Goal: Register for event/course

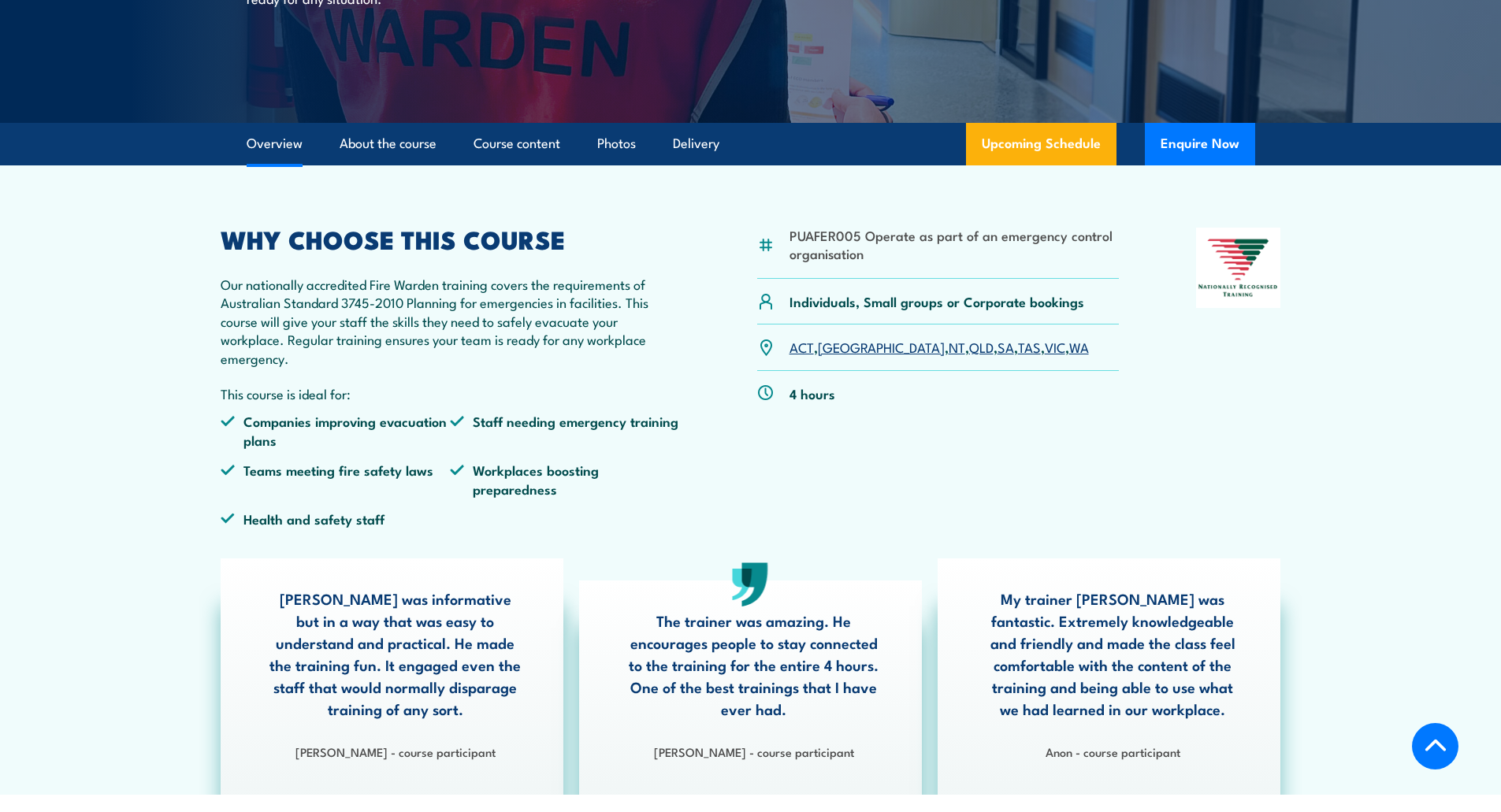
scroll to position [315, 0]
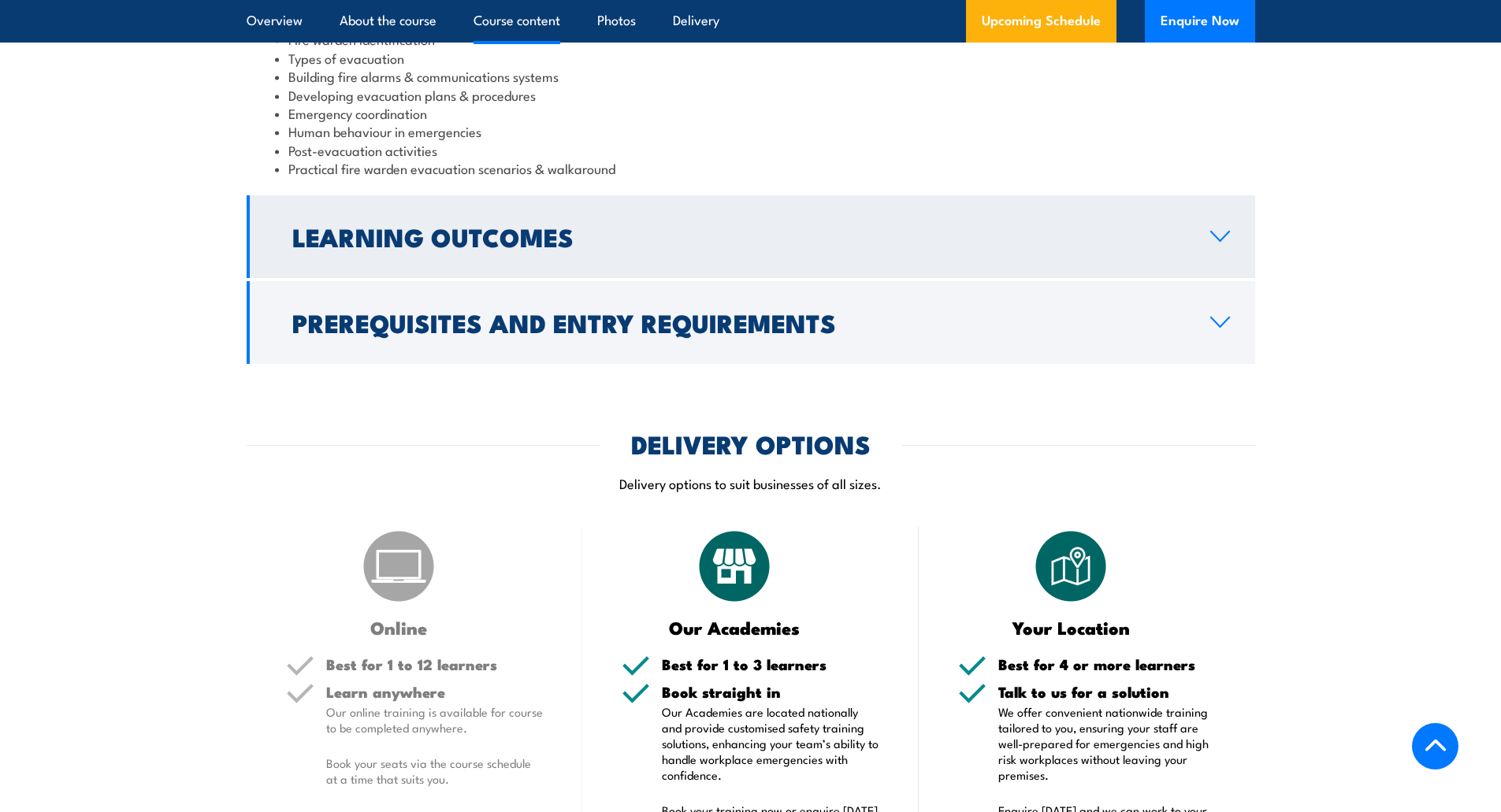
click at [717, 251] on link "Learning Outcomes" at bounding box center [751, 237] width 1009 height 83
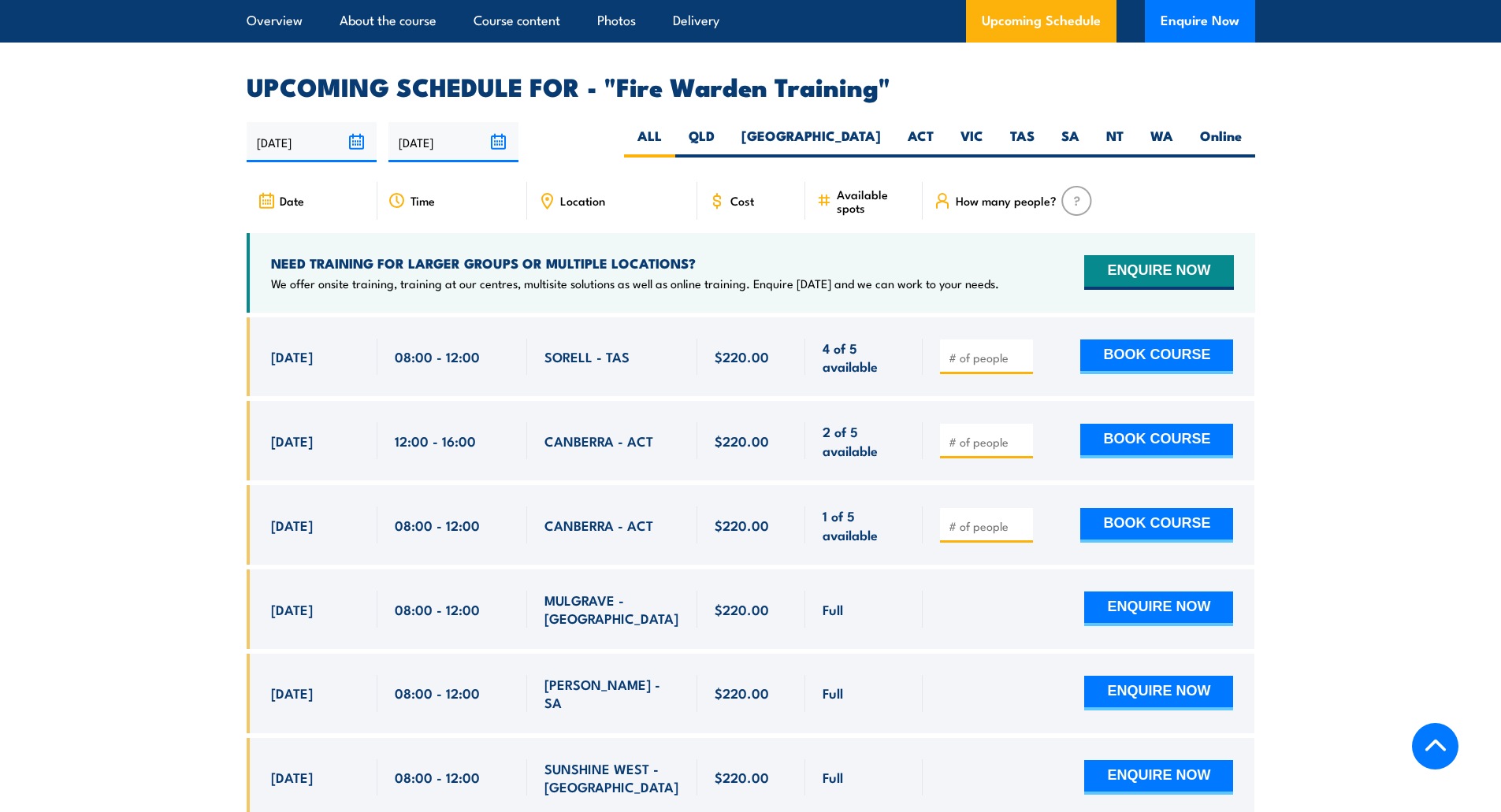
scroll to position [2646, 0]
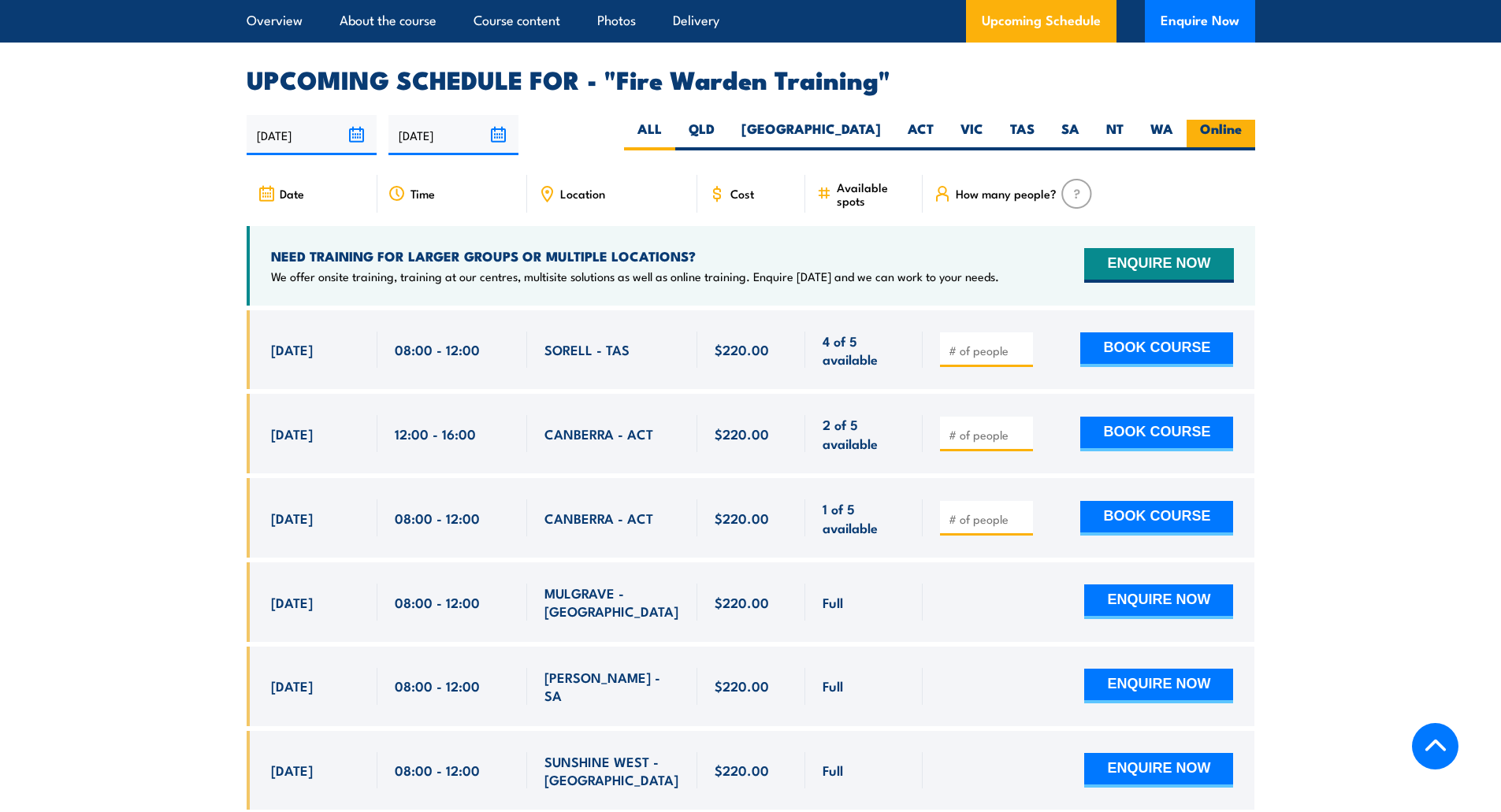
click at [1206, 120] on label "Online" at bounding box center [1221, 135] width 69 height 31
click at [1241, 120] on input "Online" at bounding box center [1246, 124] width 10 height 10
radio input "true"
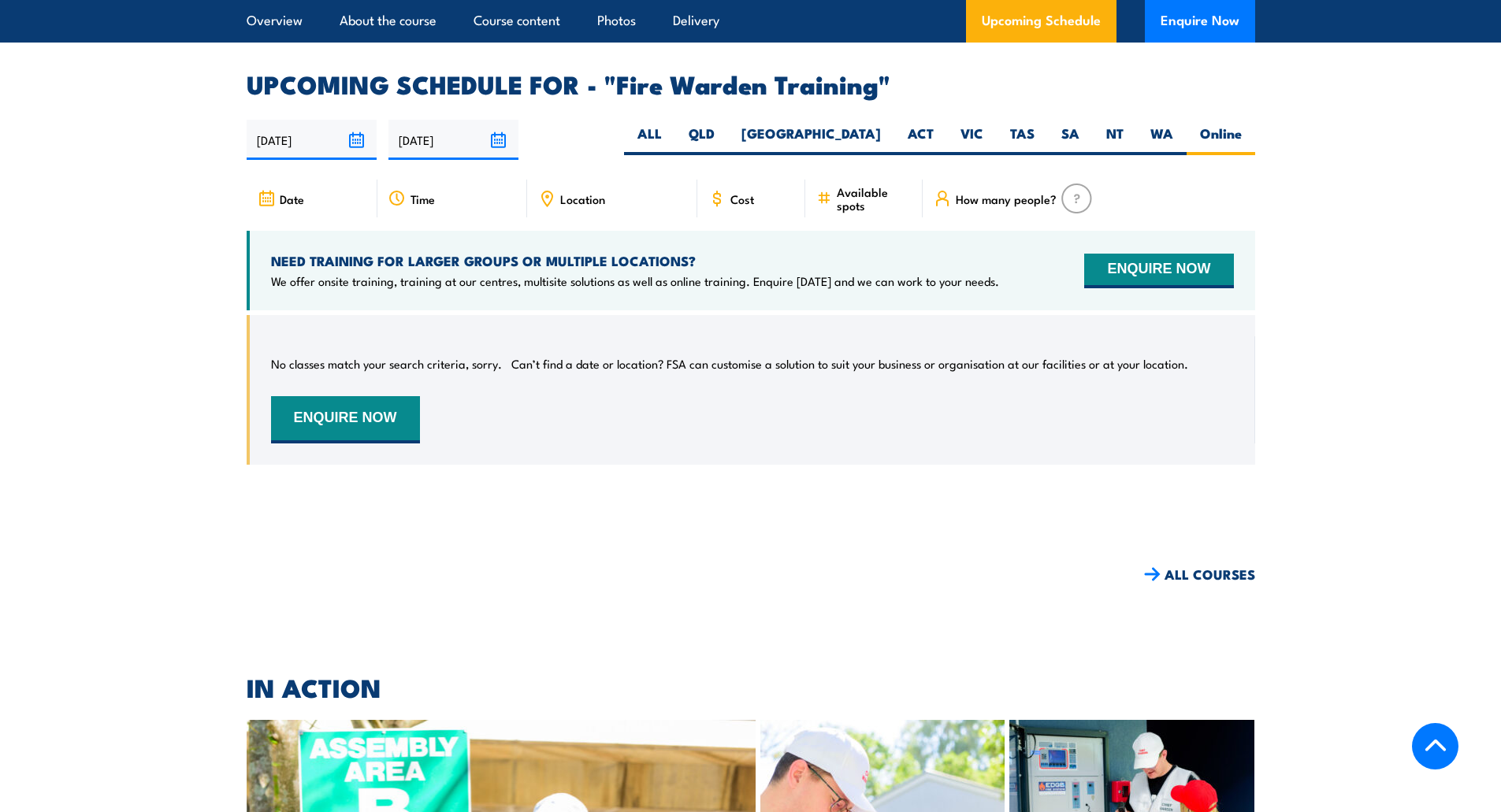
scroll to position [2772, 0]
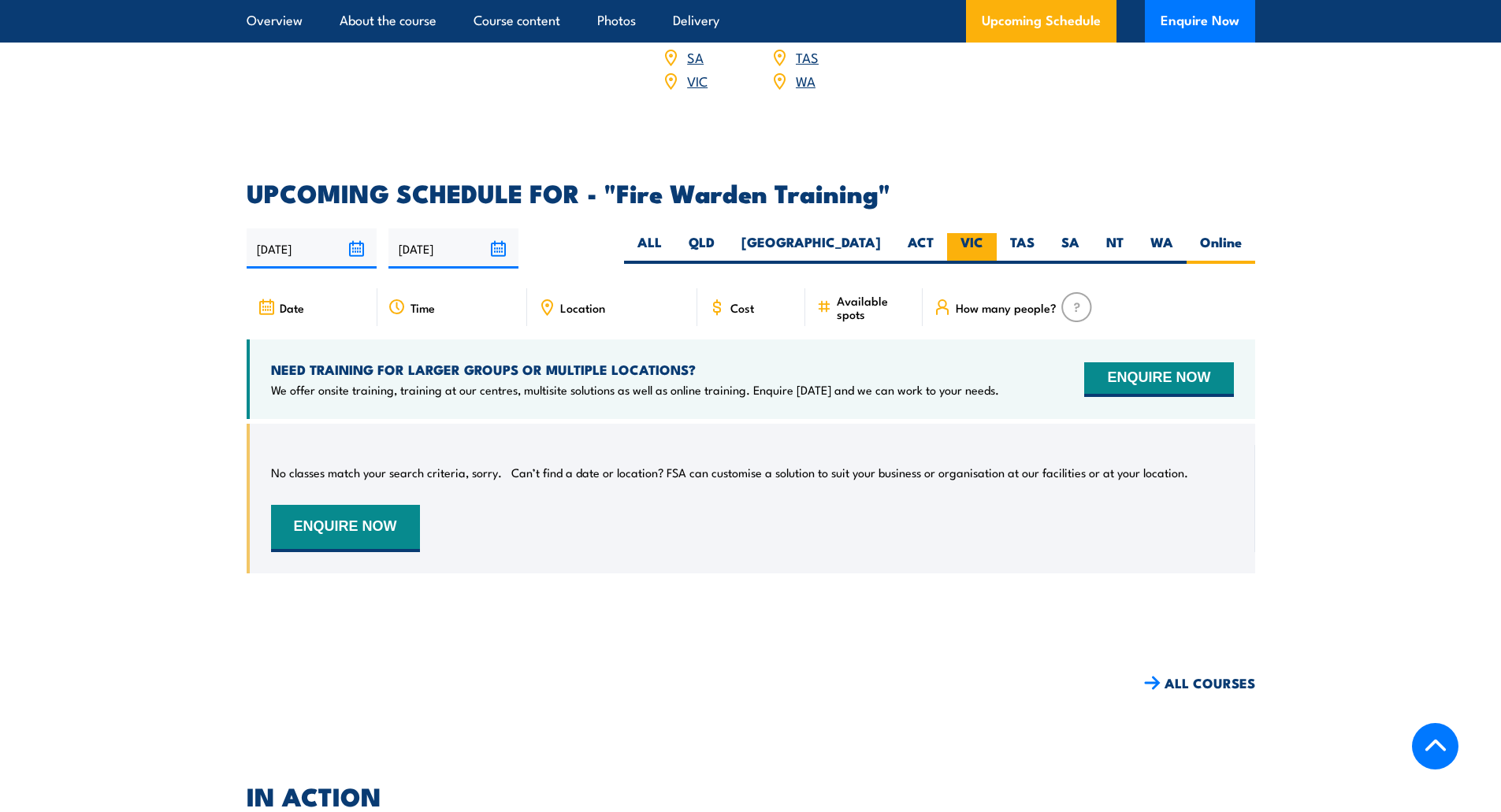
click at [973, 233] on label "VIC" at bounding box center [972, 249] width 50 height 31
click at [984, 233] on input "VIC" at bounding box center [988, 238] width 10 height 10
radio input "true"
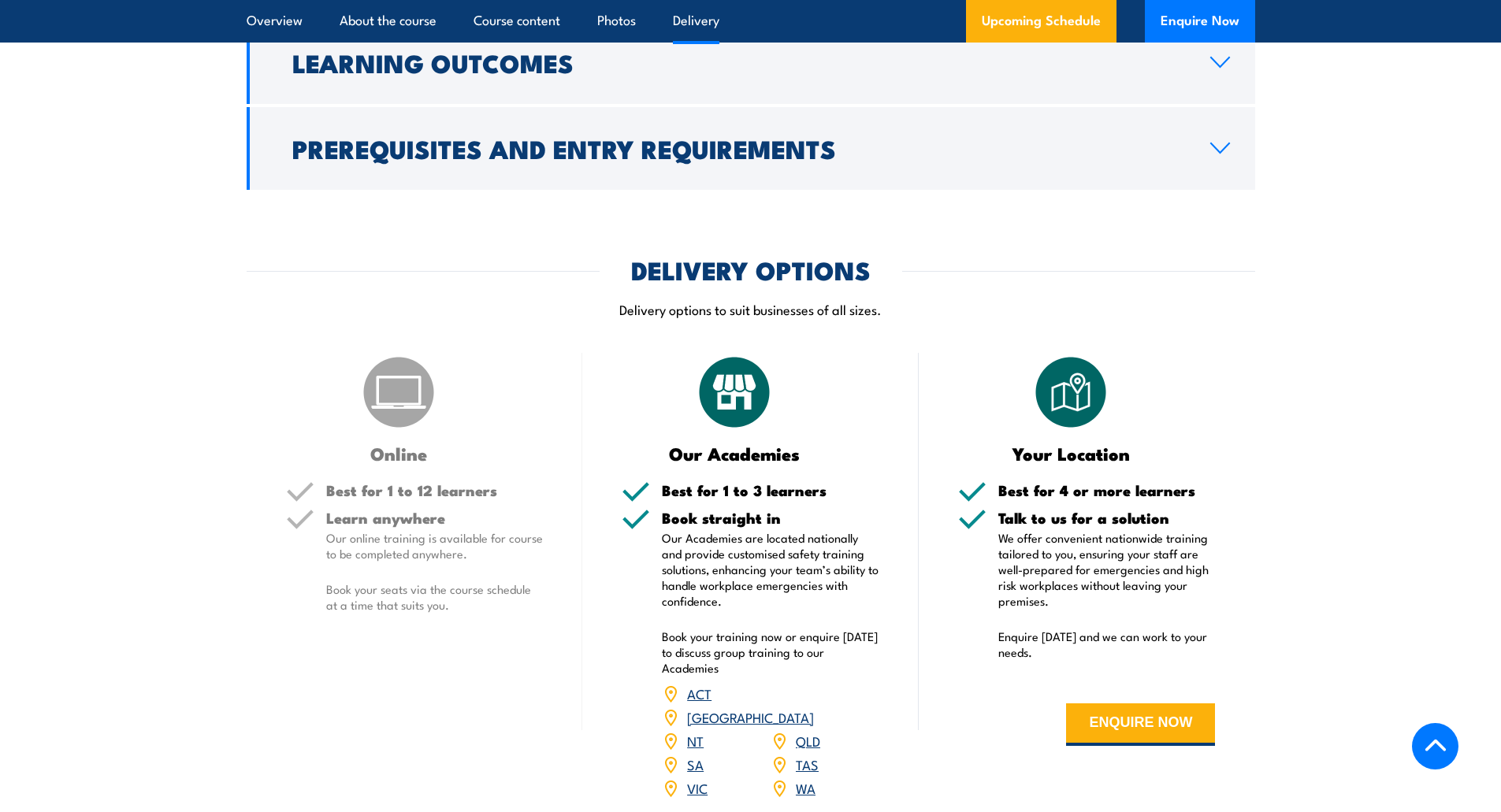
scroll to position [2063, 0]
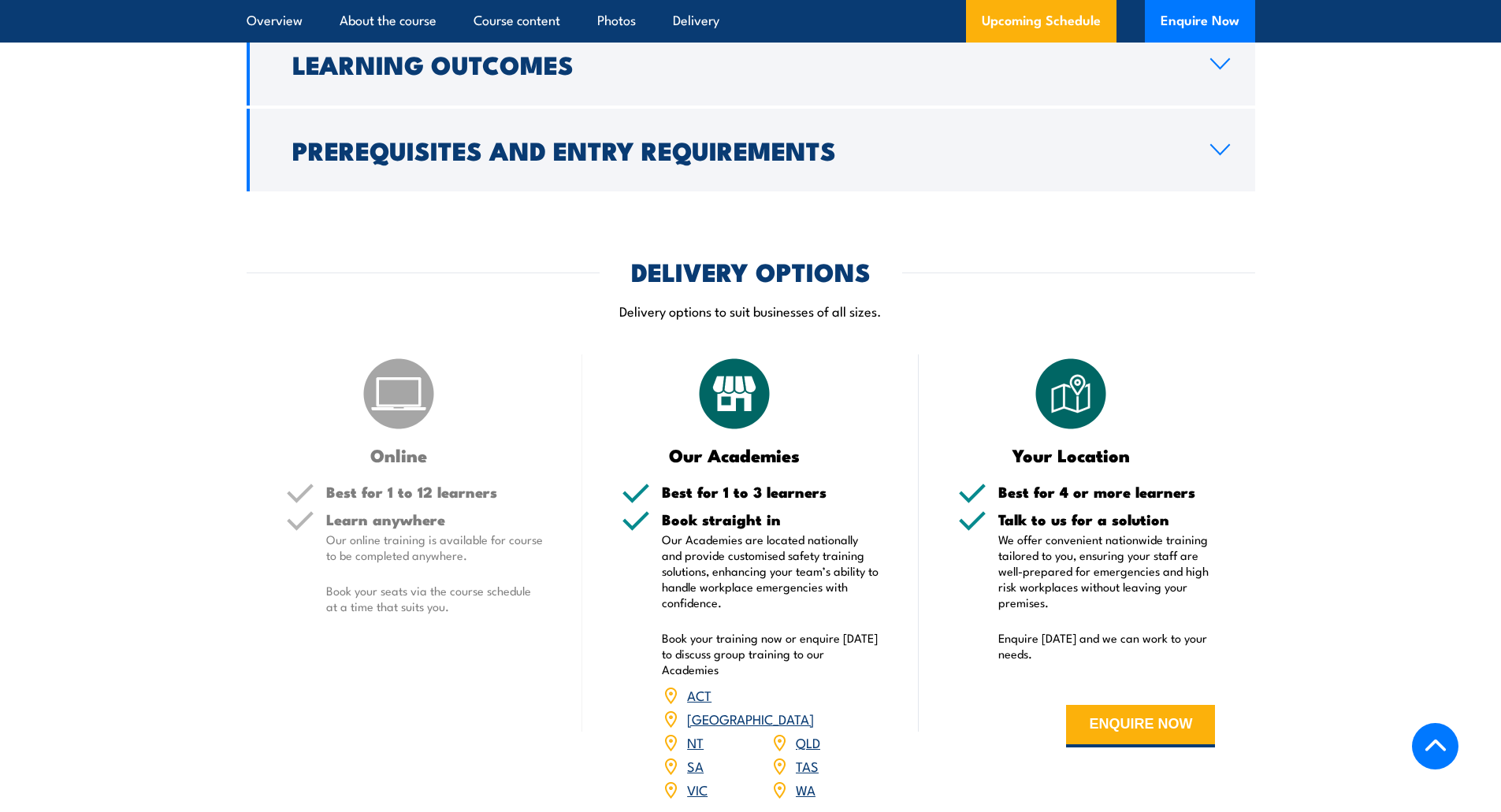
click at [453, 585] on p "Book your seats via the course schedule at a time that suits you." at bounding box center [435, 598] width 217 height 32
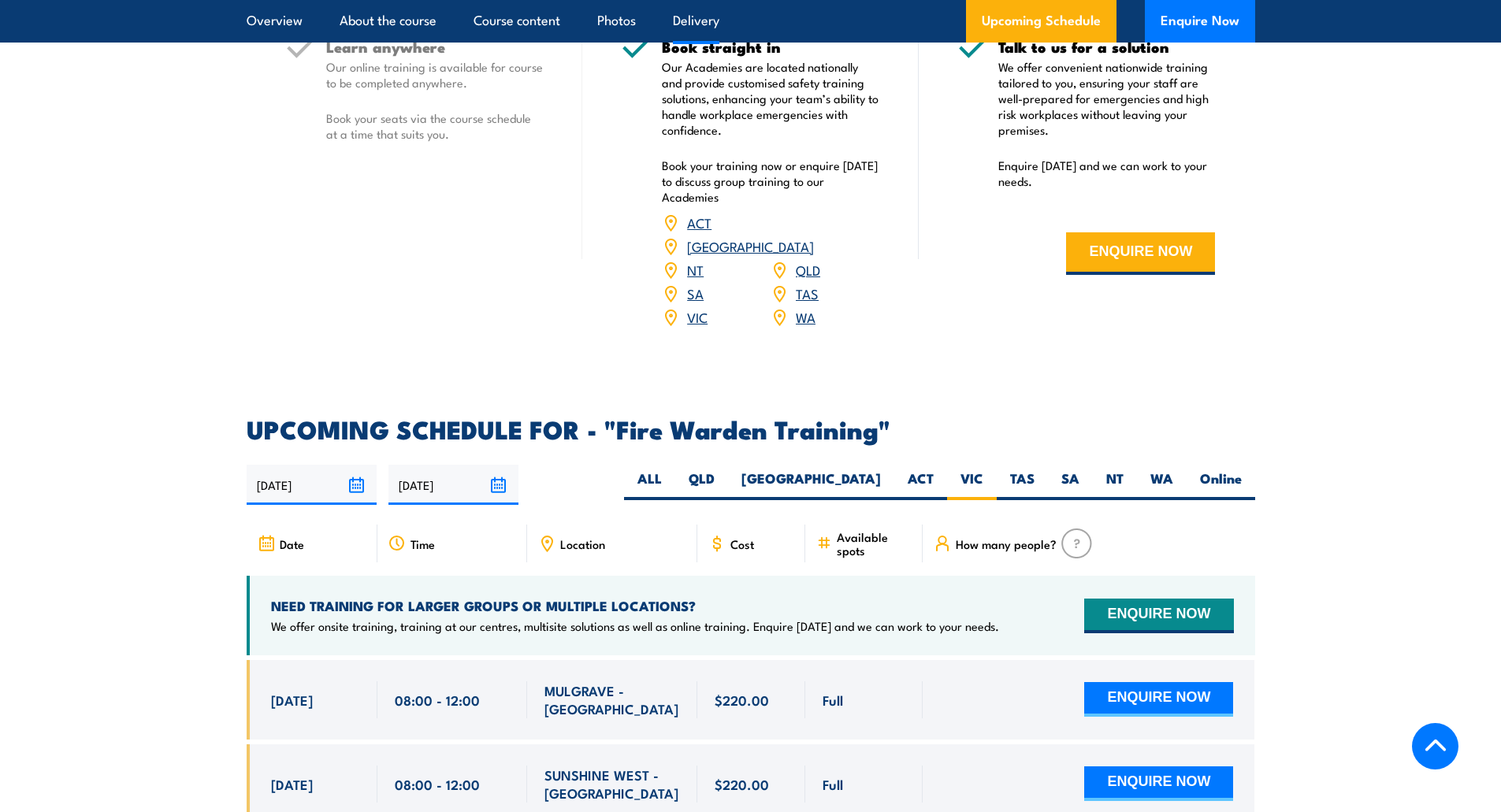
scroll to position [1984, 0]
